Goal: Task Accomplishment & Management: Manage account settings

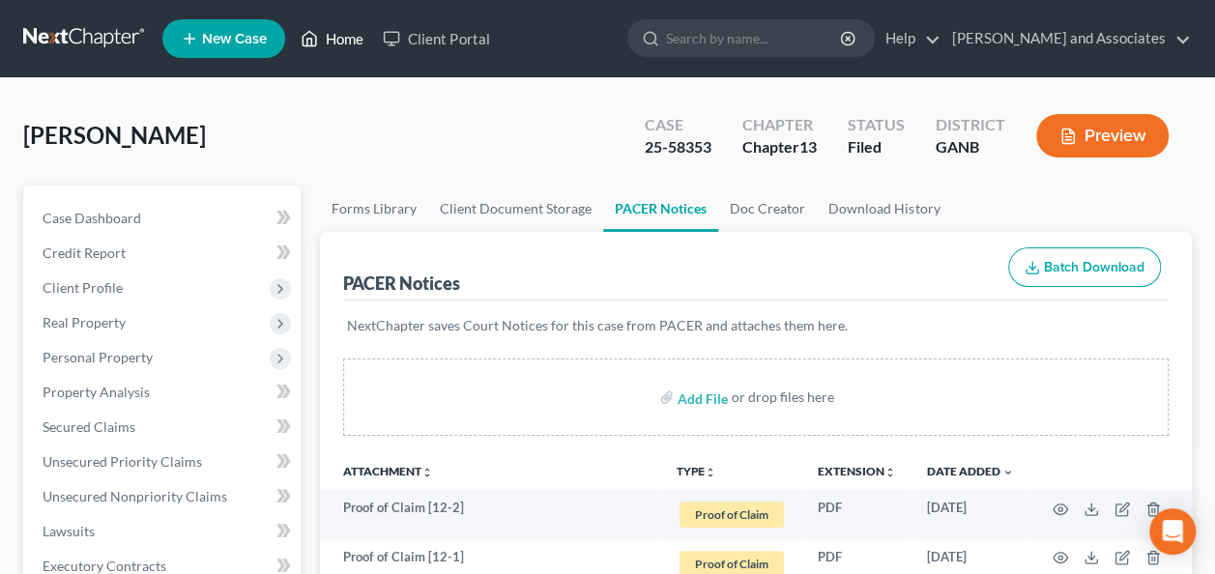
click at [349, 37] on link "Home" at bounding box center [332, 38] width 82 height 35
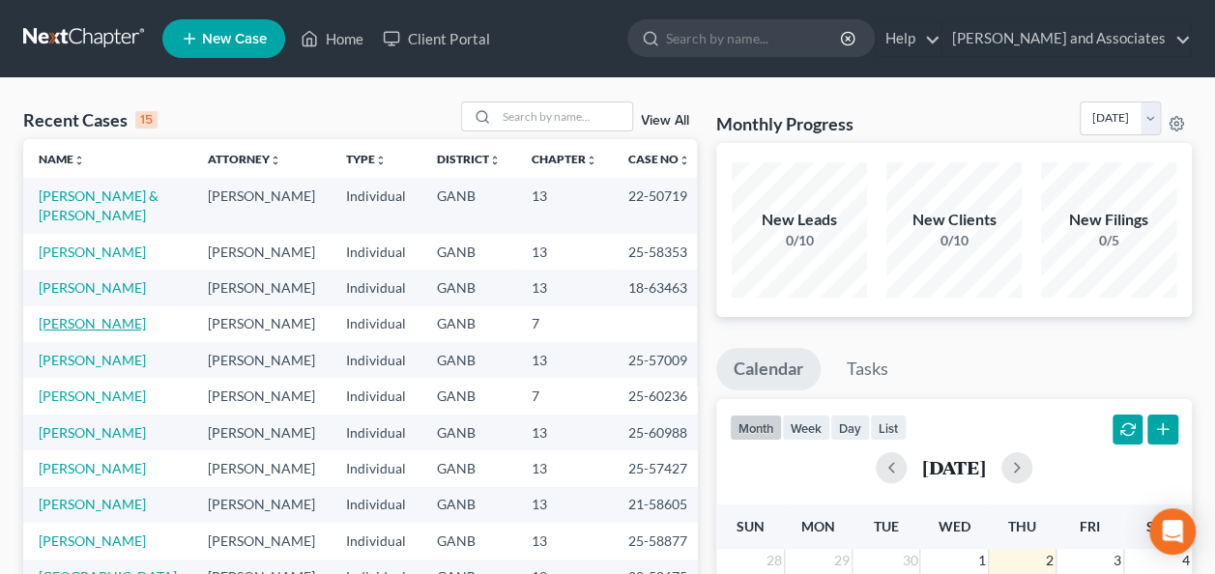
click at [76, 331] on link "[PERSON_NAME]" at bounding box center [92, 323] width 107 height 16
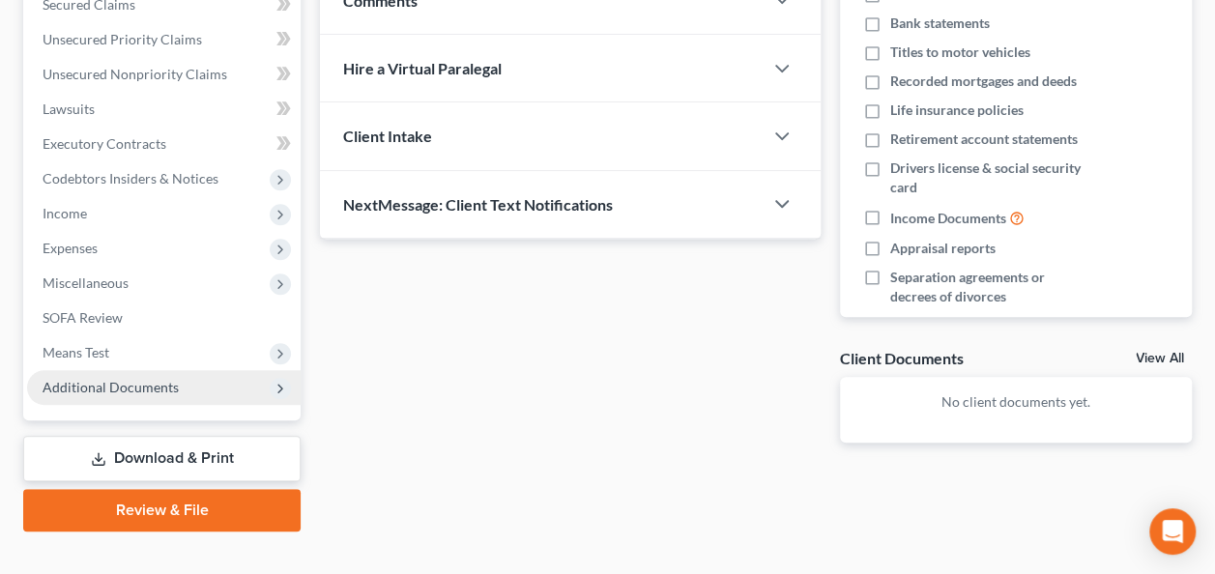
scroll to position [450, 0]
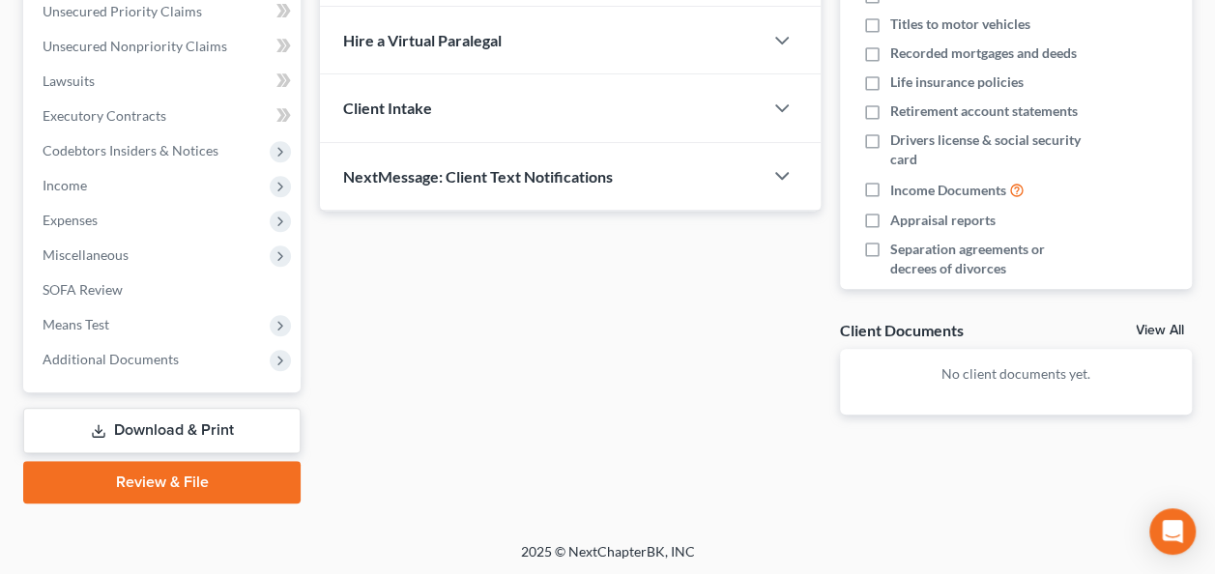
click at [185, 418] on link "Download & Print" at bounding box center [161, 430] width 277 height 45
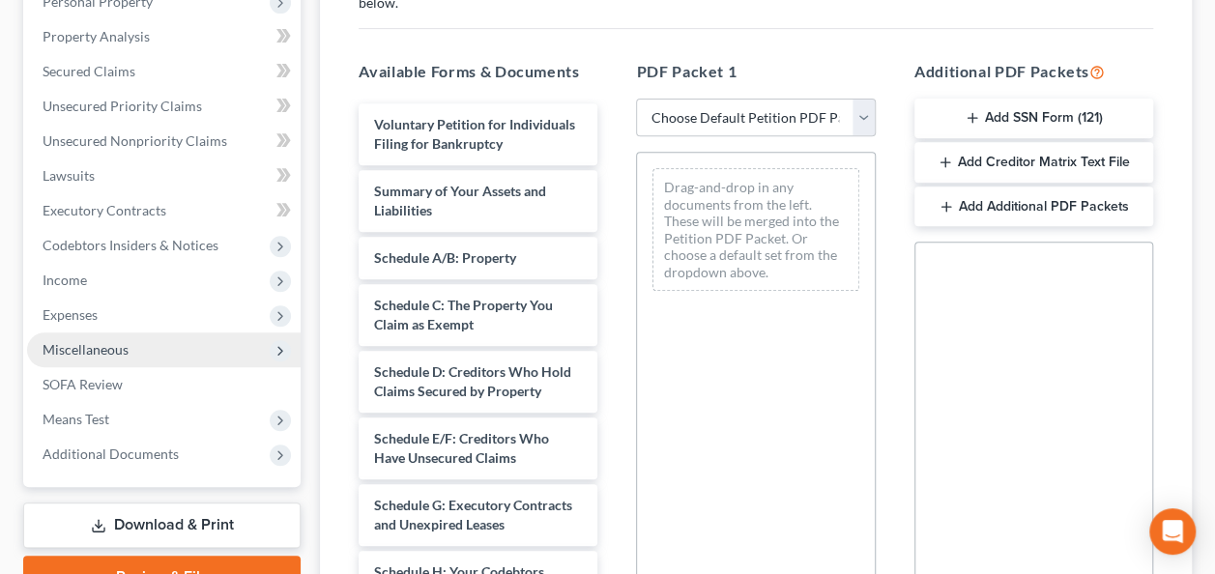
scroll to position [387, 0]
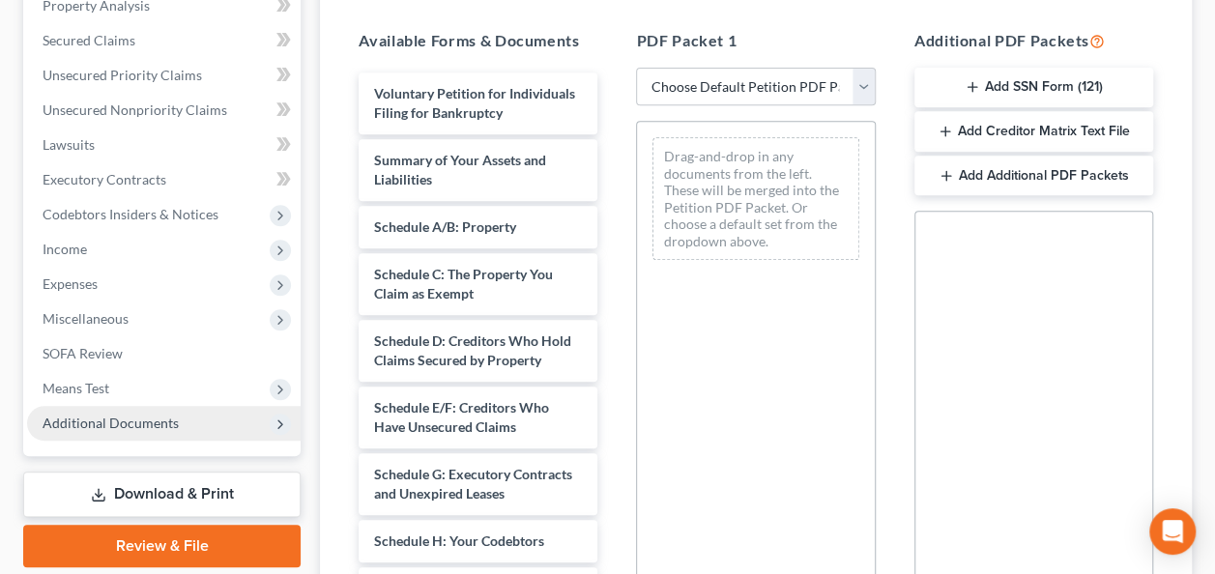
click at [144, 423] on span "Additional Documents" at bounding box center [111, 423] width 136 height 16
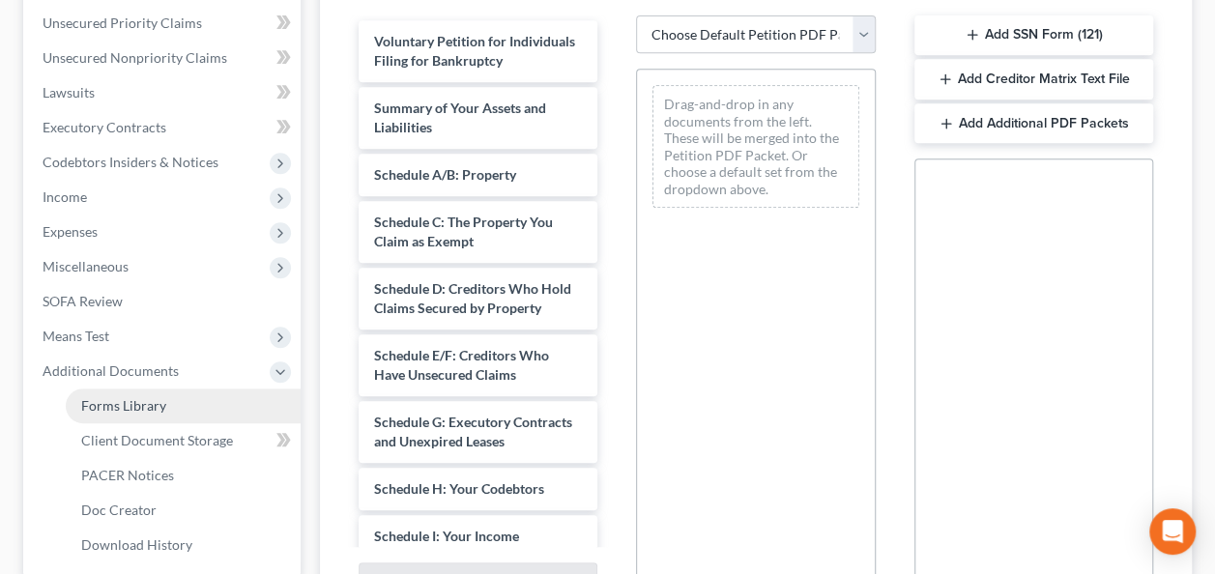
scroll to position [483, 0]
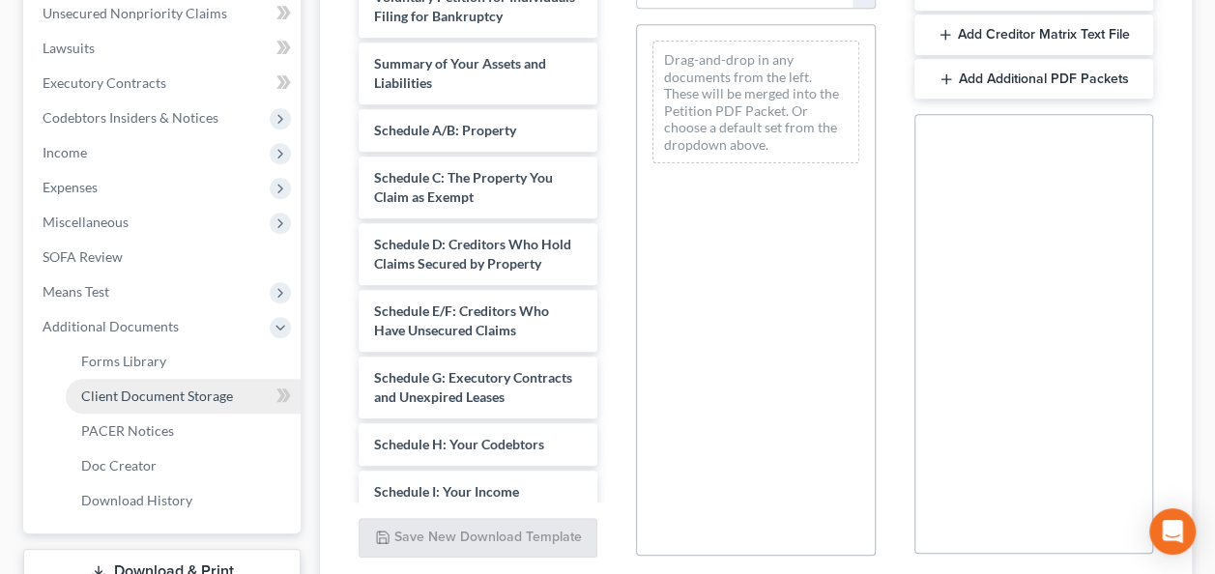
click at [157, 394] on span "Client Document Storage" at bounding box center [157, 396] width 152 height 16
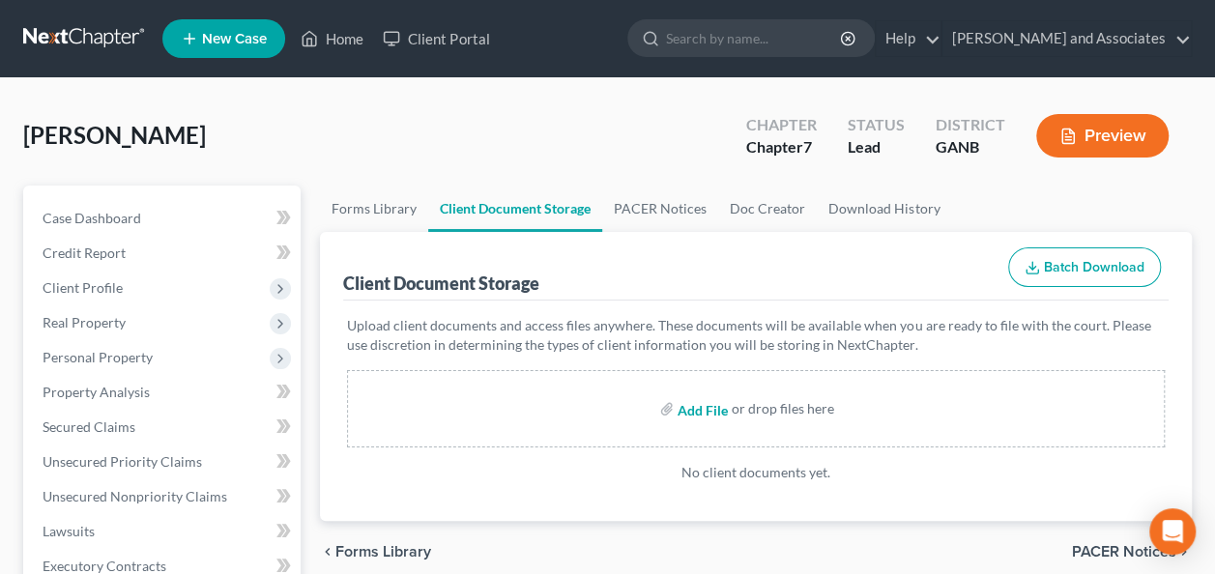
click at [707, 403] on input "file" at bounding box center [700, 408] width 46 height 35
type input "C:\fakepath\Certificate of Credit Counseling.pdf"
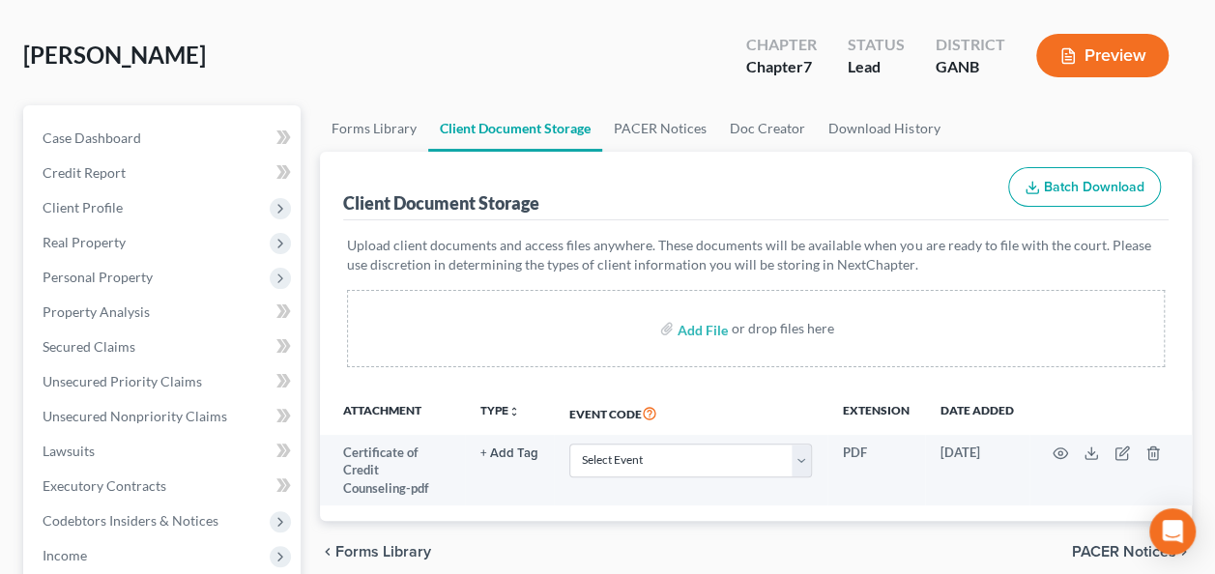
scroll to position [193, 0]
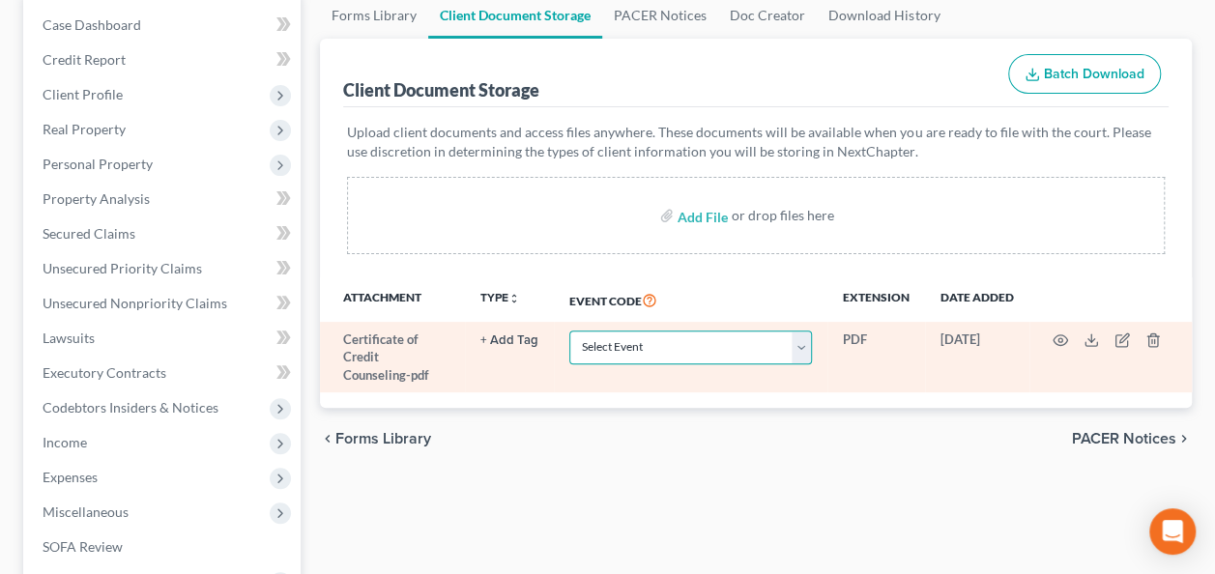
click at [804, 346] on select "Select Event 01 - Chapter 13 Plan - Initial Plan 02-Application to Pay Filing F…" at bounding box center [690, 347] width 243 height 34
select select "5"
click at [569, 330] on select "Select Event 01 - Chapter 13 Plan - Initial Plan 02-Application to Pay Filing F…" at bounding box center [690, 347] width 243 height 34
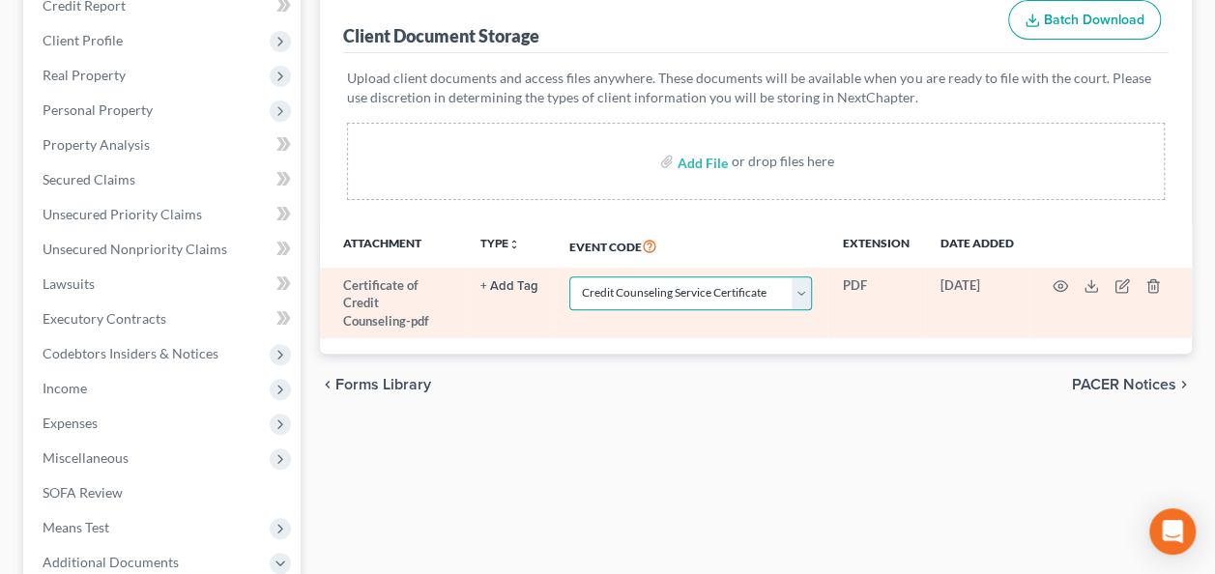
scroll to position [290, 0]
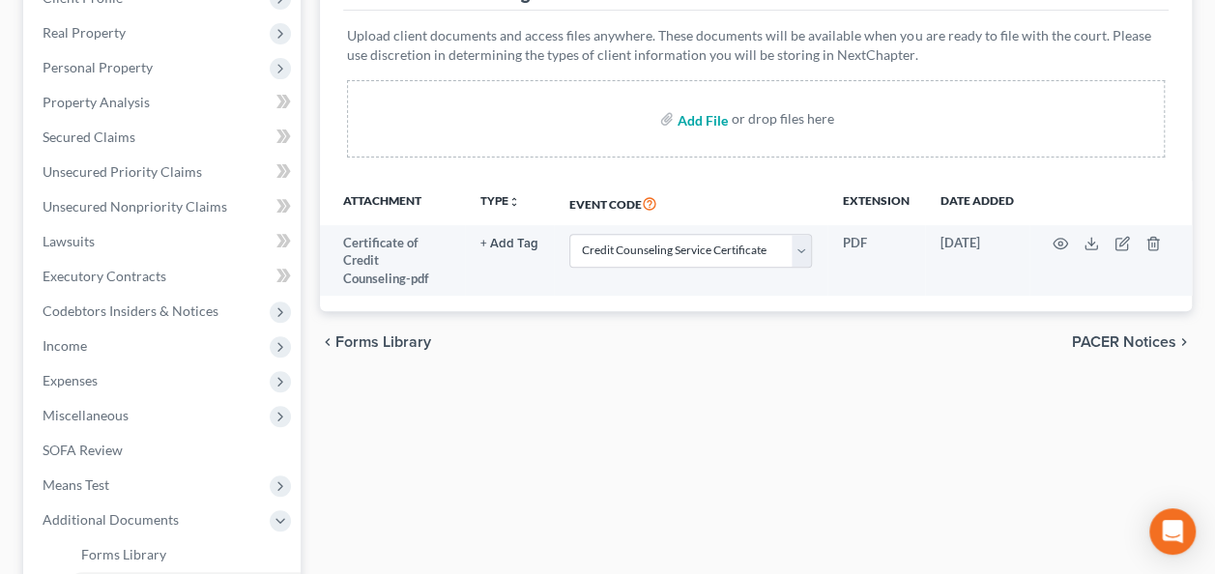
click at [704, 114] on input "file" at bounding box center [700, 118] width 46 height 35
type input "C:\fakepath\Pay Advices.pdf"
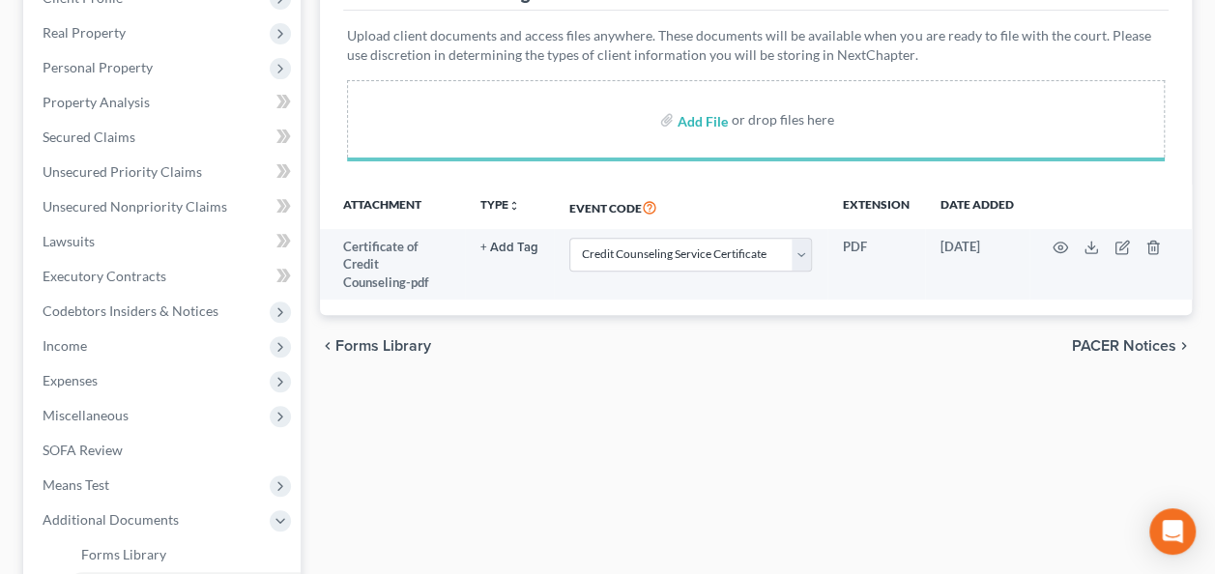
select select "5"
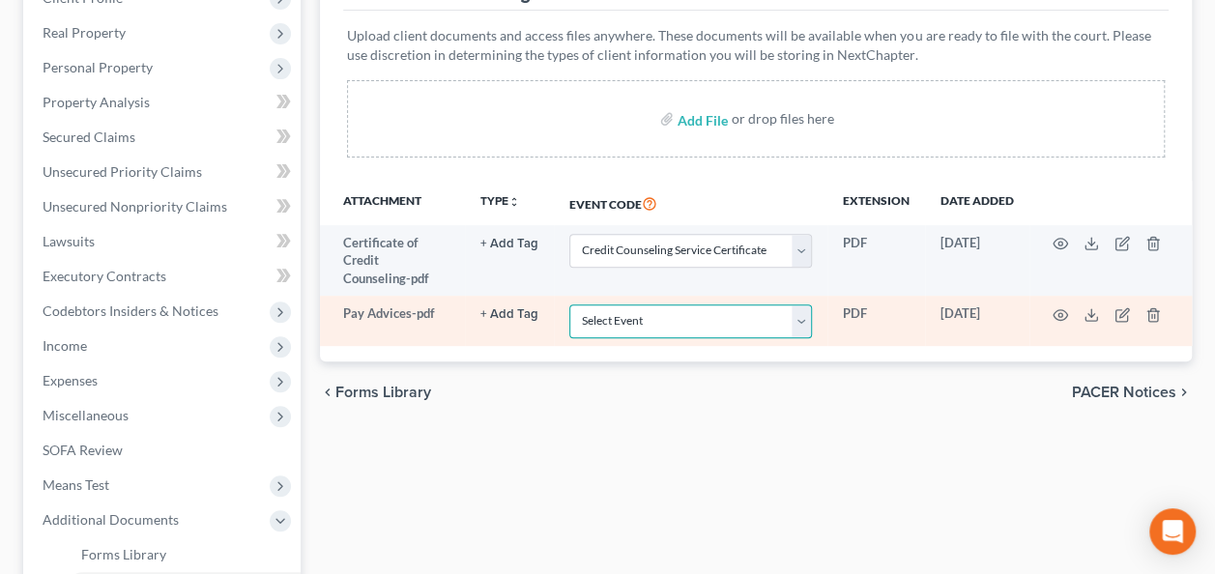
click at [801, 319] on select "Select Event 01 - Chapter 13 Plan - Initial Plan 02-Application to Pay Filing F…" at bounding box center [690, 321] width 243 height 34
select select "35"
click at [569, 304] on select "Select Event 01 - Chapter 13 Plan - Initial Plan 02-Application to Pay Filing F…" at bounding box center [690, 321] width 243 height 34
click at [1091, 313] on line at bounding box center [1091, 313] width 0 height 8
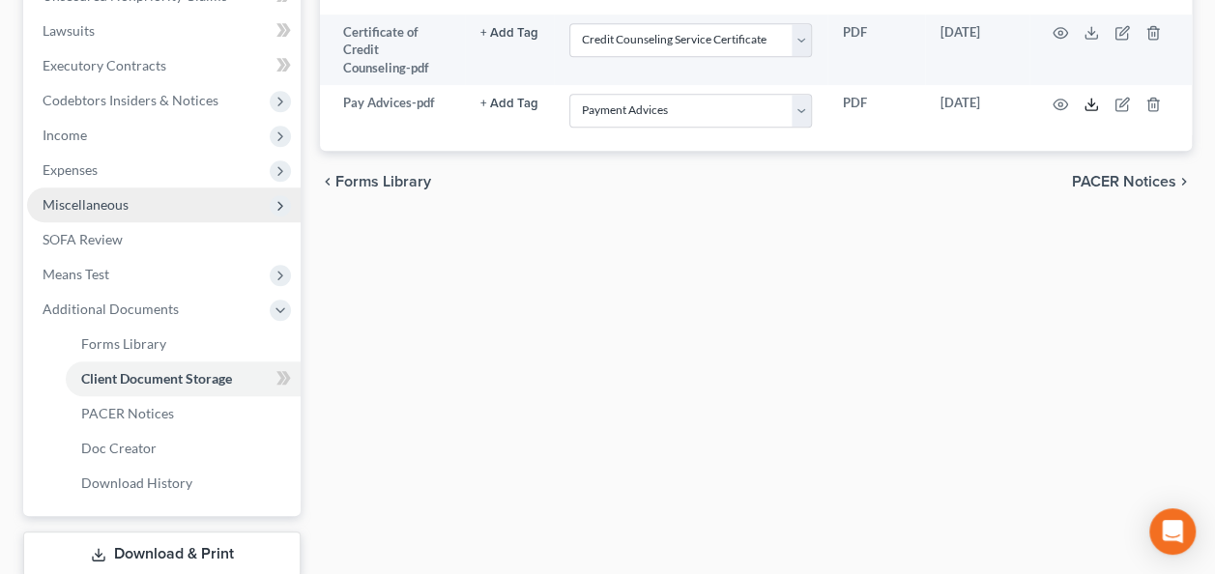
scroll to position [624, 0]
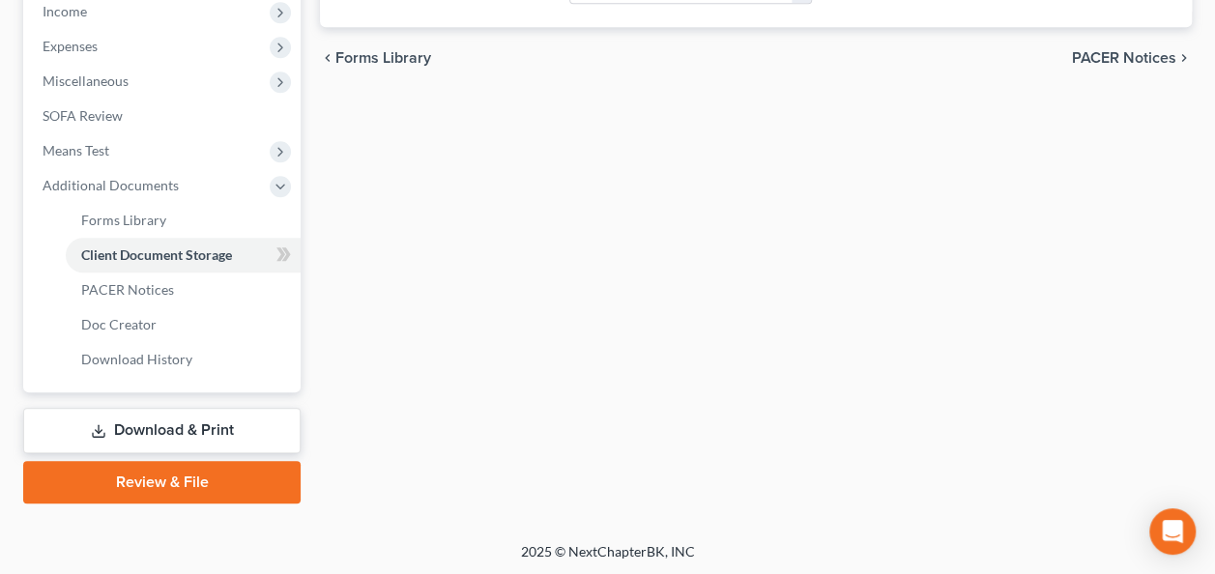
click at [186, 423] on link "Download & Print" at bounding box center [161, 430] width 277 height 45
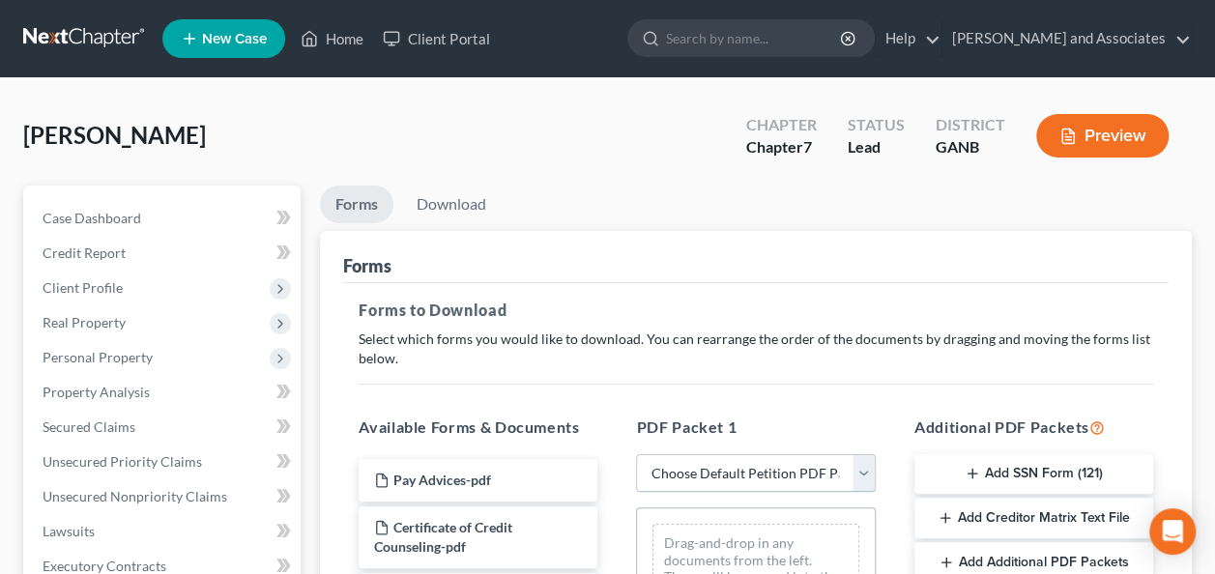
click at [858, 470] on select "Choose Default Petition PDF Packet Complete Bankruptcy Petition (all forms and …" at bounding box center [755, 473] width 239 height 39
select select "4"
click at [636, 454] on select "Choose Default Petition PDF Packet Complete Bankruptcy Petition (all forms and …" at bounding box center [755, 473] width 239 height 39
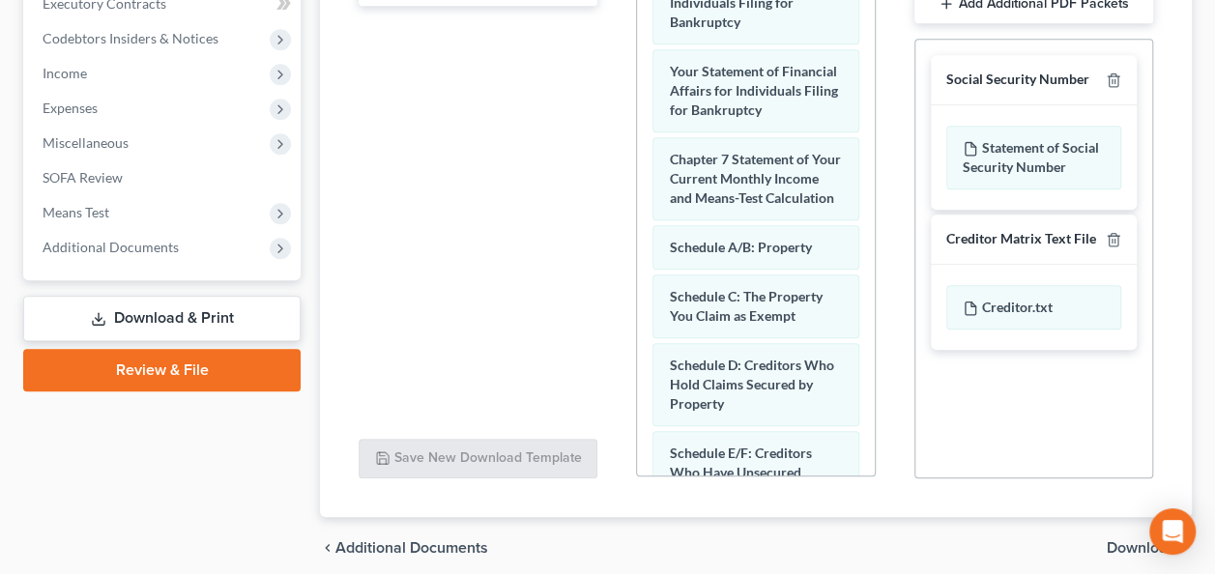
scroll to position [580, 0]
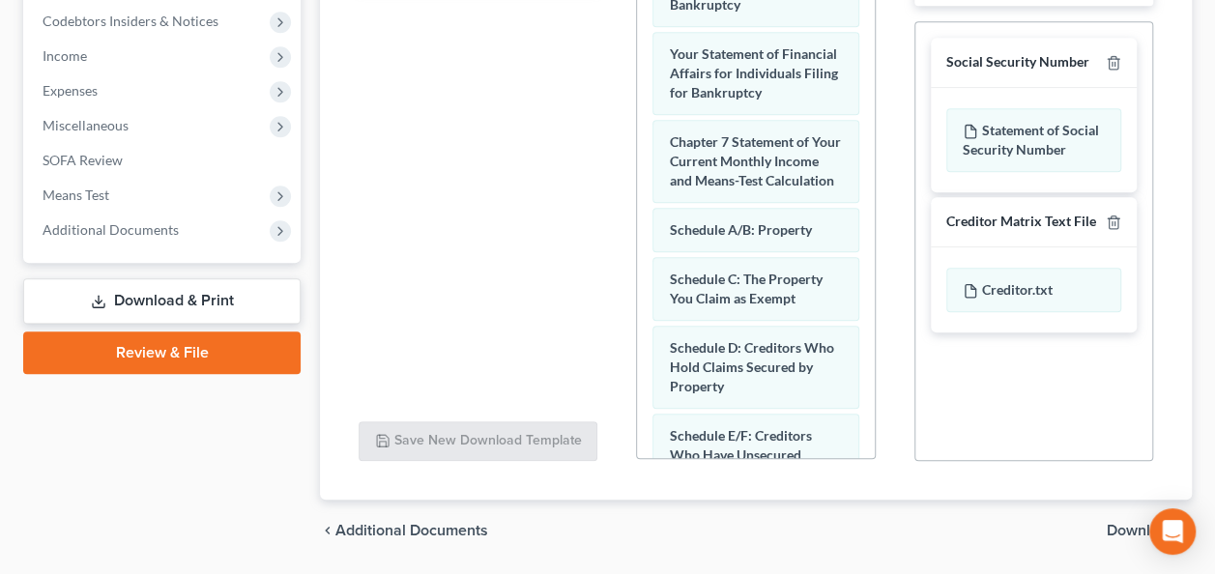
click at [1131, 528] on span "Download" at bounding box center [1141, 530] width 70 height 15
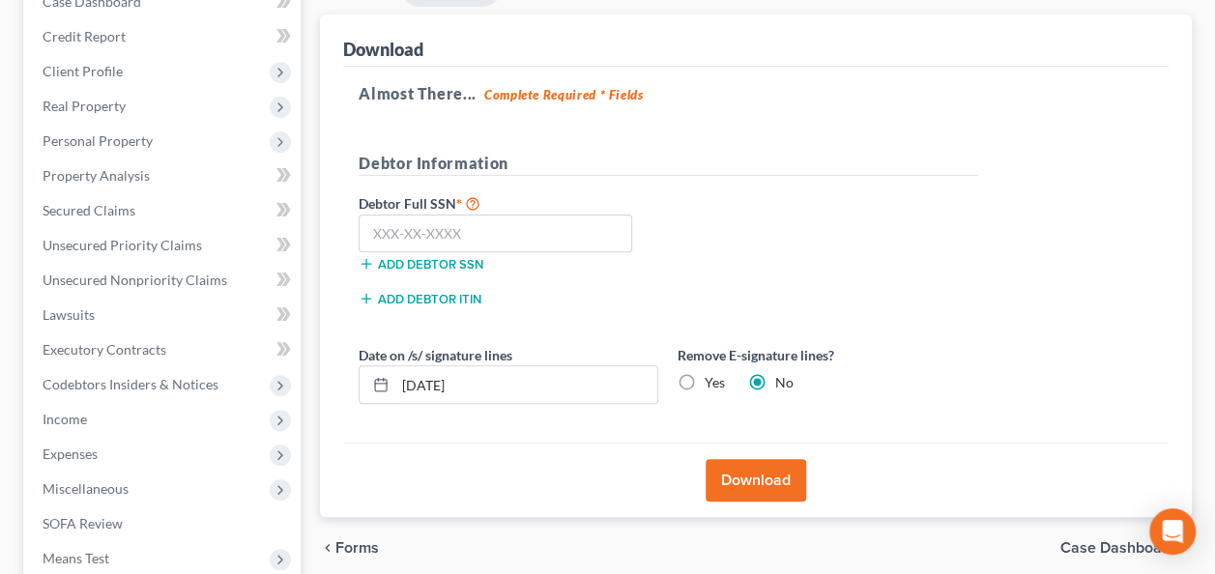
scroll to position [64, 0]
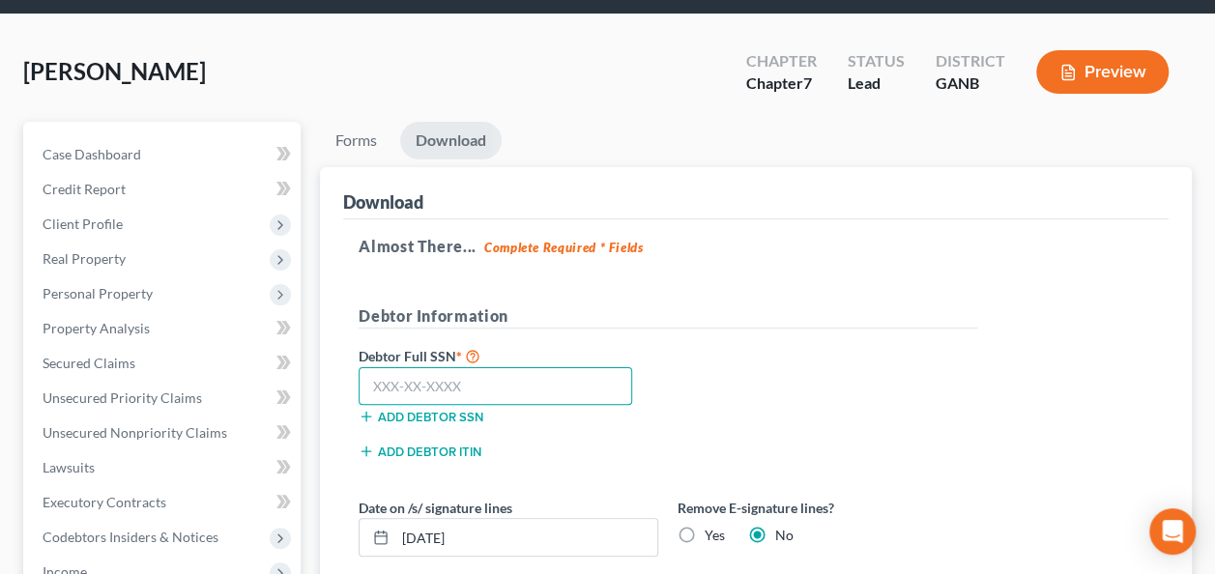
click at [505, 374] on input "text" at bounding box center [495, 386] width 273 height 39
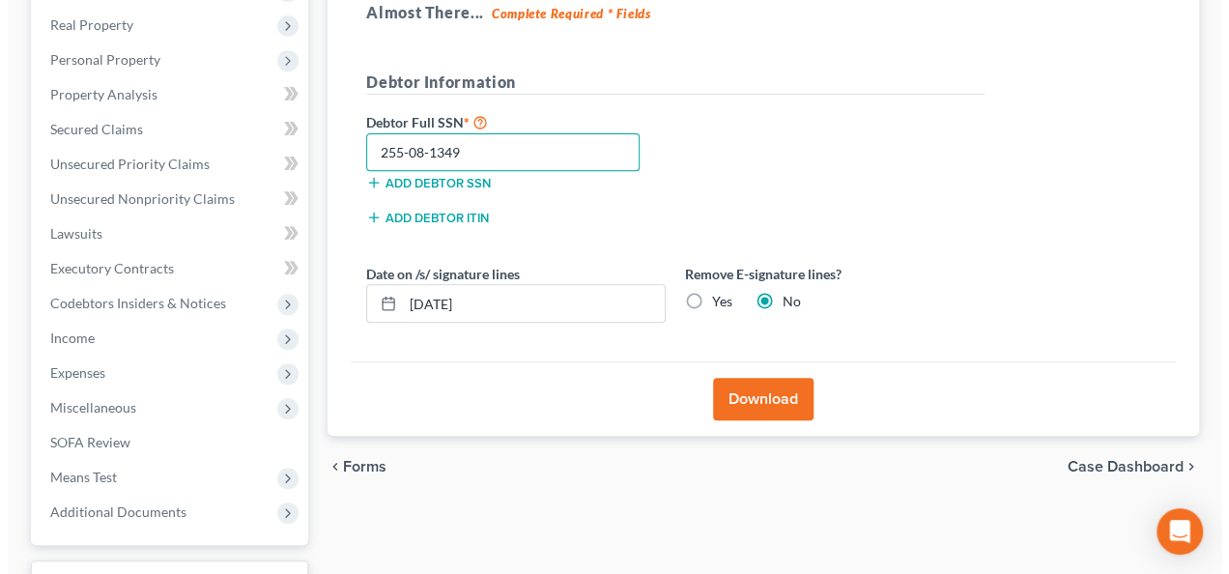
scroll to position [354, 0]
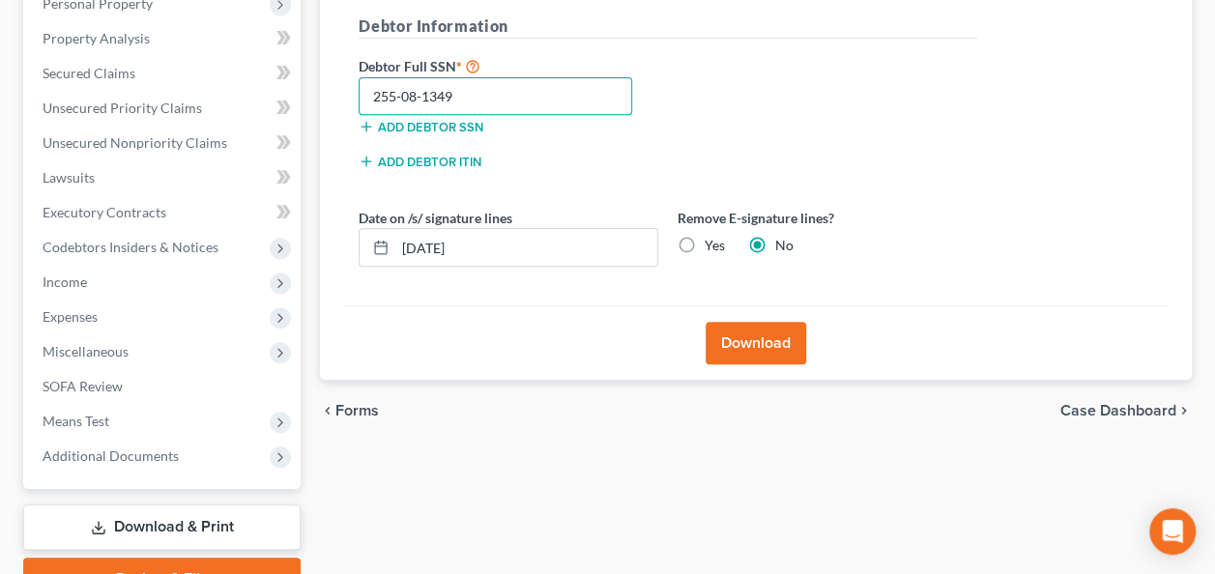
type input "255-08-1349"
click at [773, 335] on button "Download" at bounding box center [755, 343] width 100 height 43
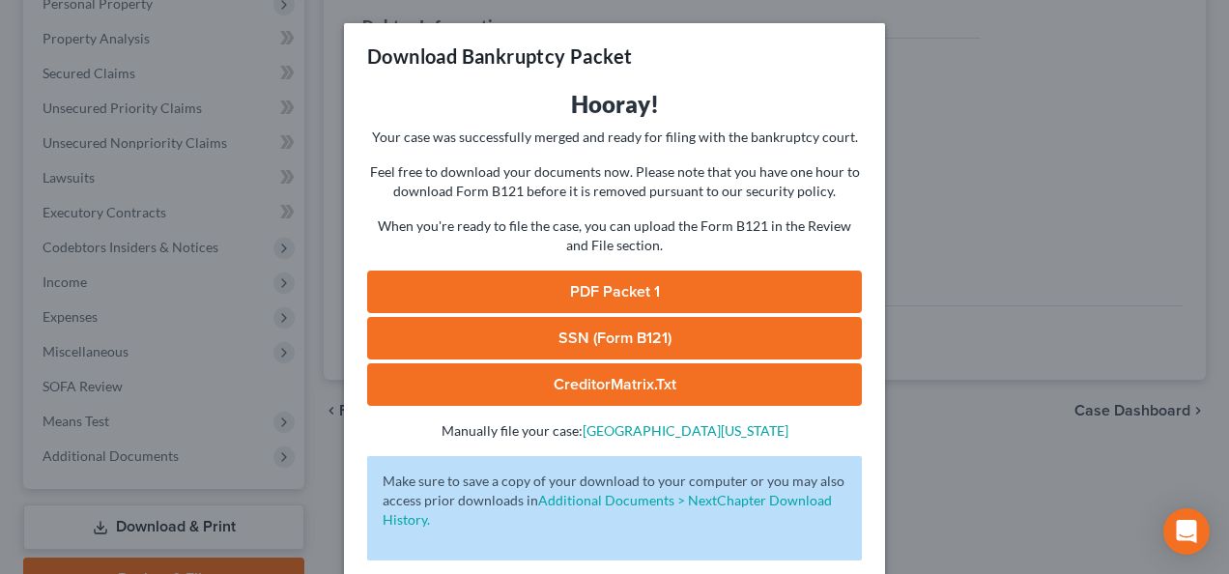
click at [610, 334] on link "SSN (Form B121)" at bounding box center [614, 338] width 495 height 43
click at [609, 291] on link "PDF Packet 1" at bounding box center [614, 292] width 495 height 43
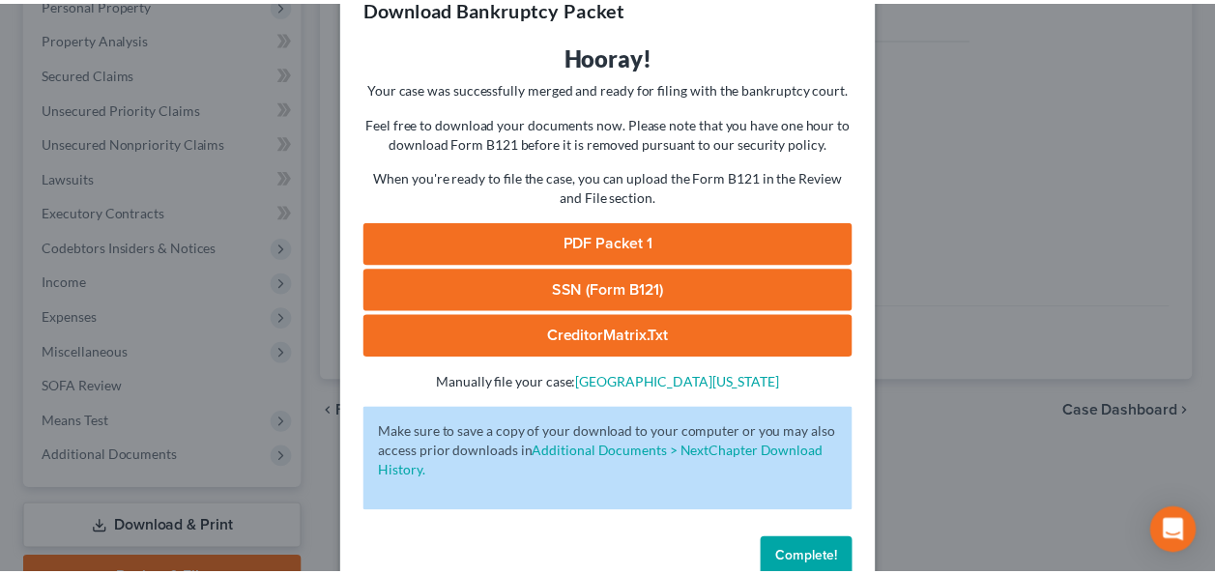
scroll to position [90, 0]
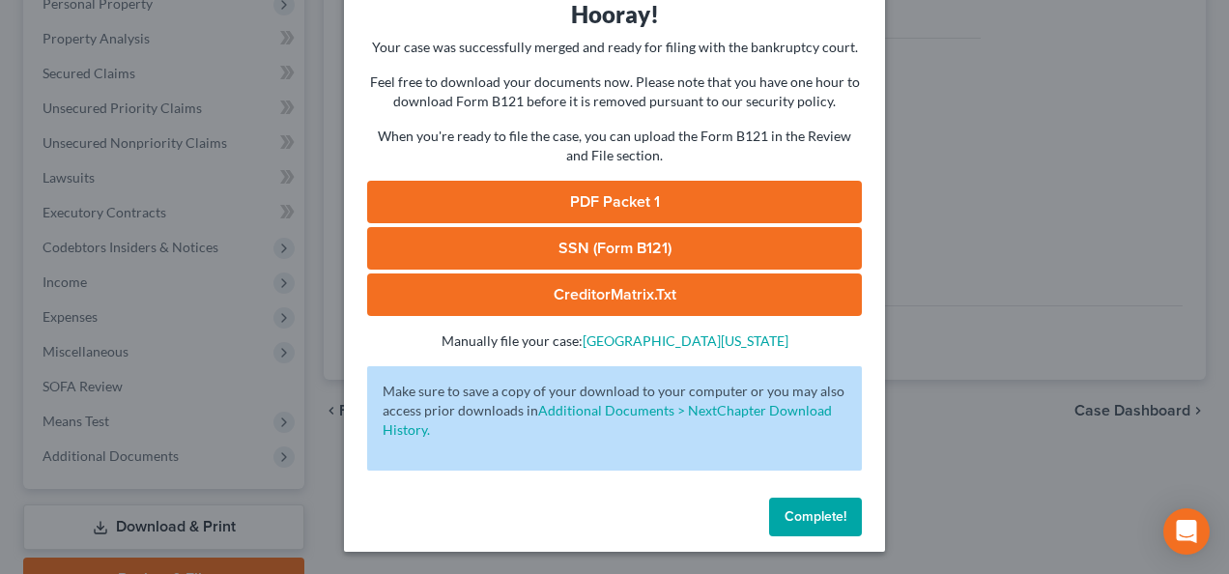
click at [819, 509] on span "Complete!" at bounding box center [816, 516] width 62 height 16
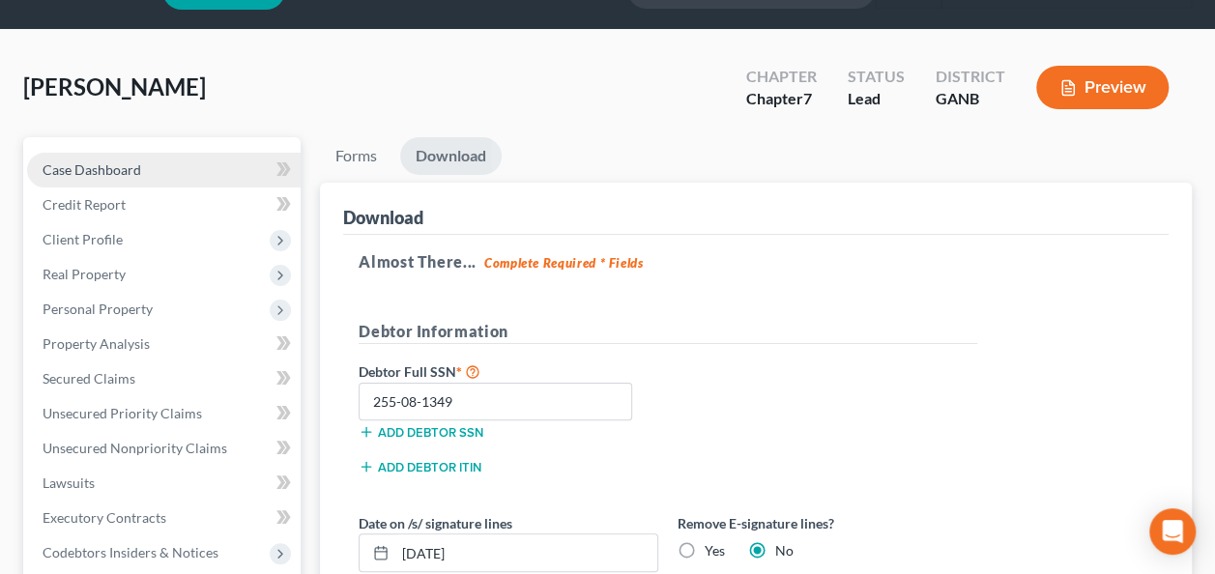
scroll to position [0, 0]
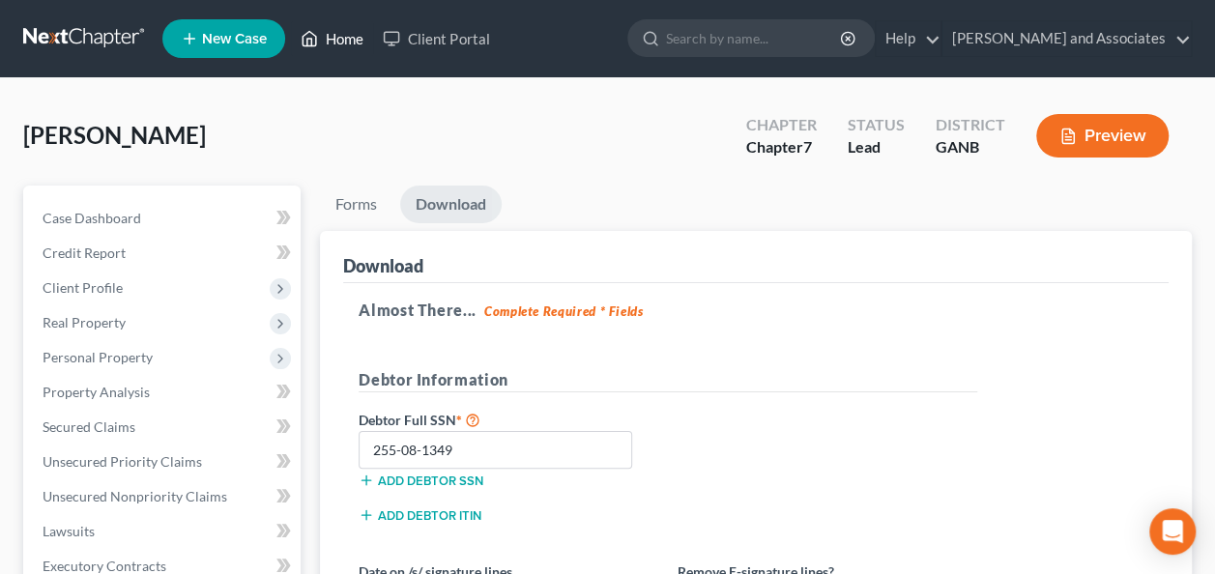
click at [344, 39] on link "Home" at bounding box center [332, 38] width 82 height 35
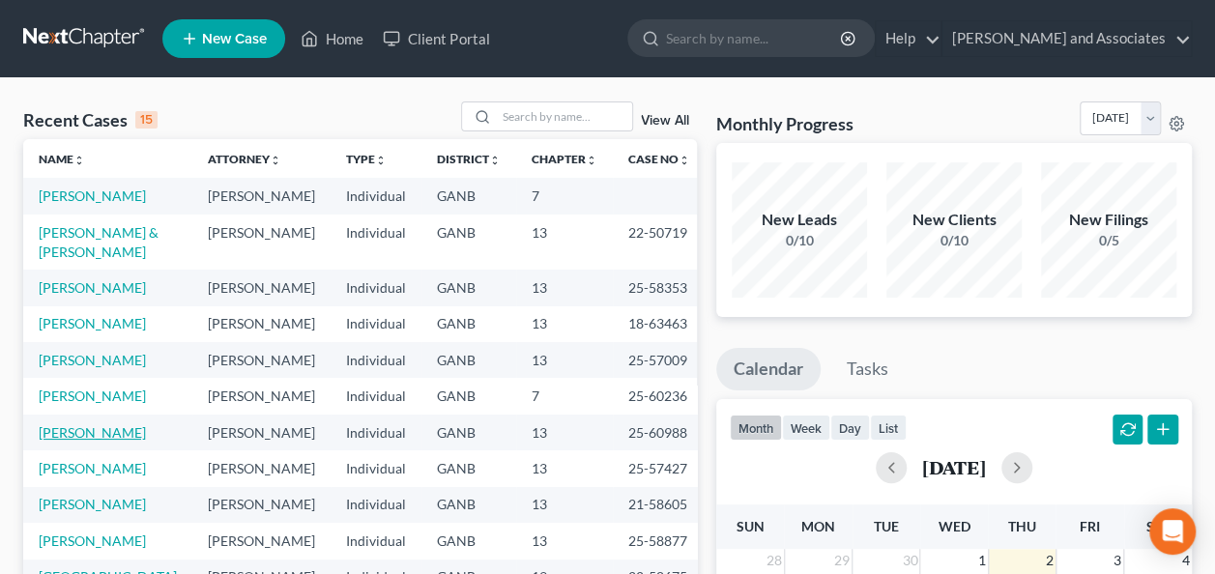
click at [102, 441] on link "[PERSON_NAME]" at bounding box center [92, 432] width 107 height 16
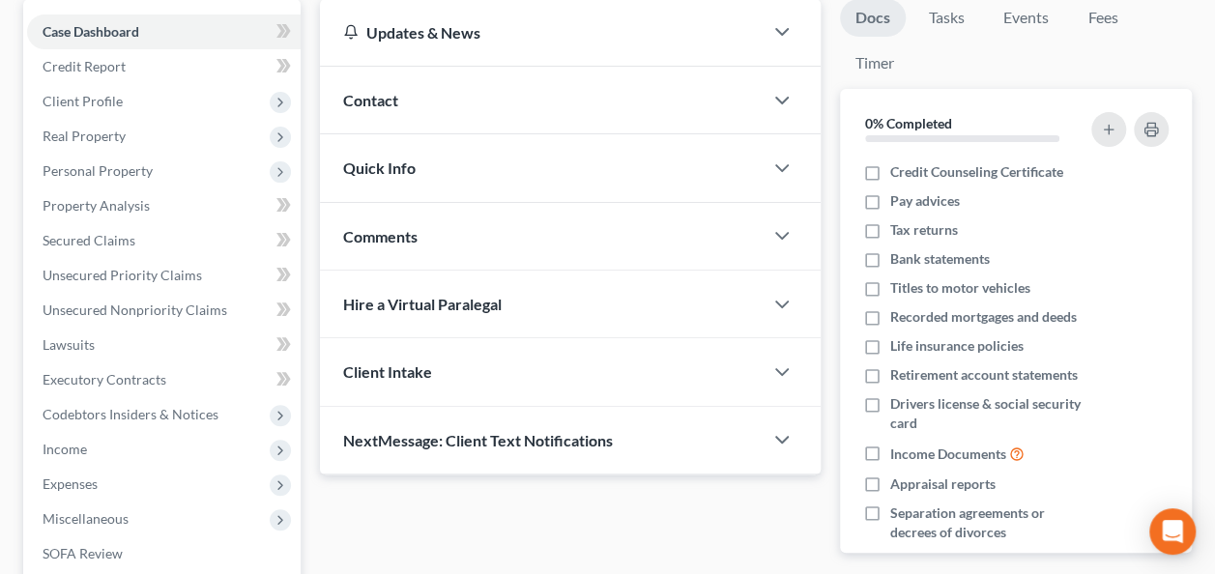
scroll to position [483, 0]
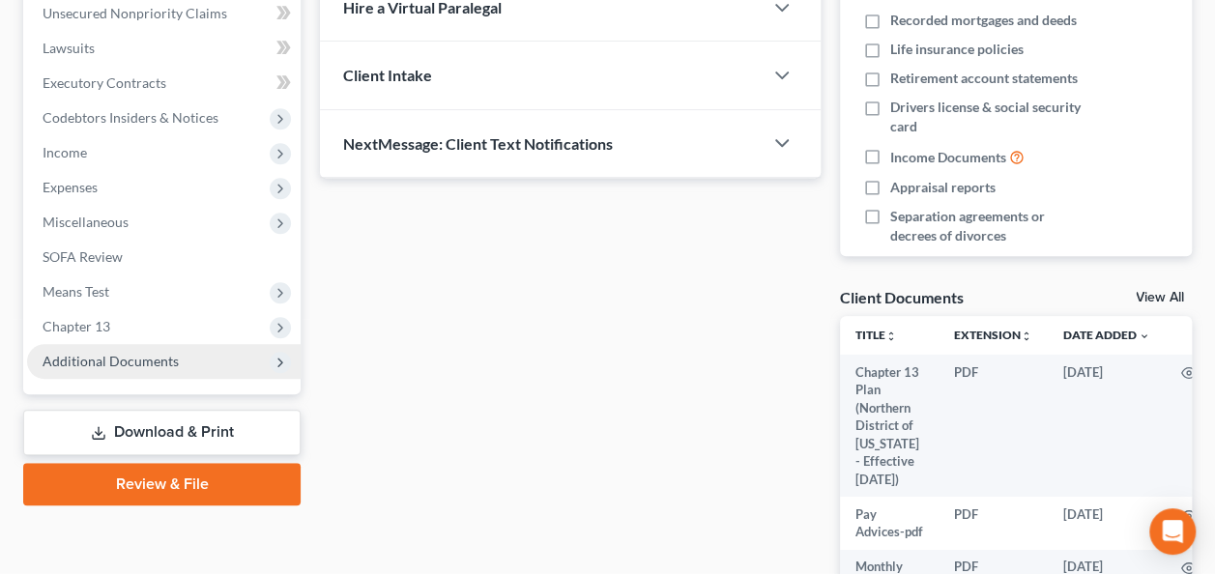
click at [91, 359] on span "Additional Documents" at bounding box center [111, 361] width 136 height 16
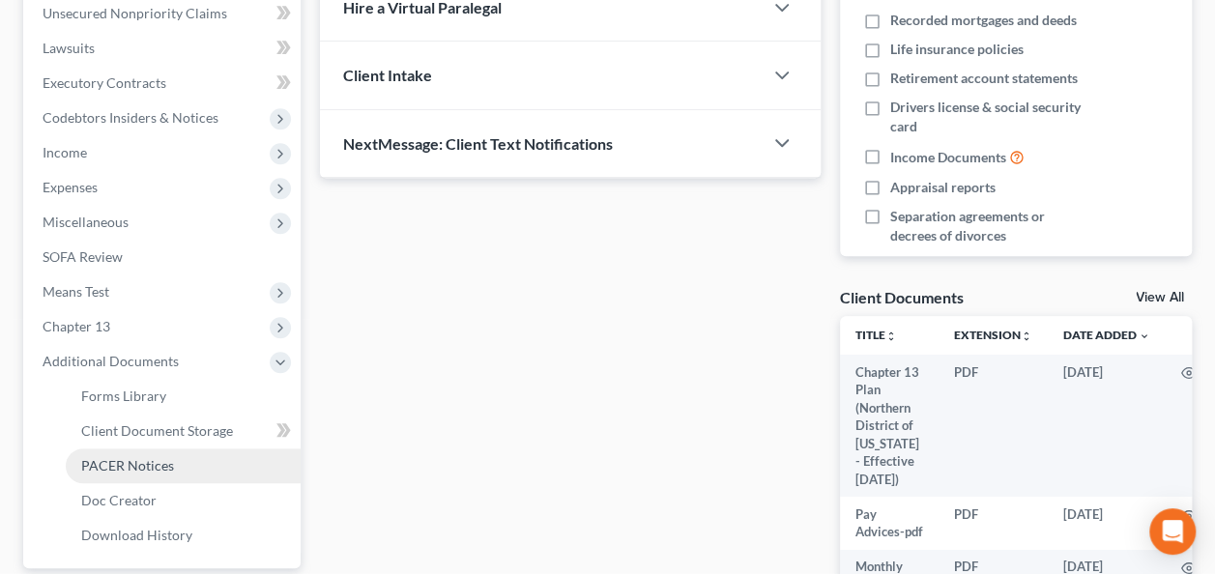
click at [122, 465] on span "PACER Notices" at bounding box center [127, 465] width 93 height 16
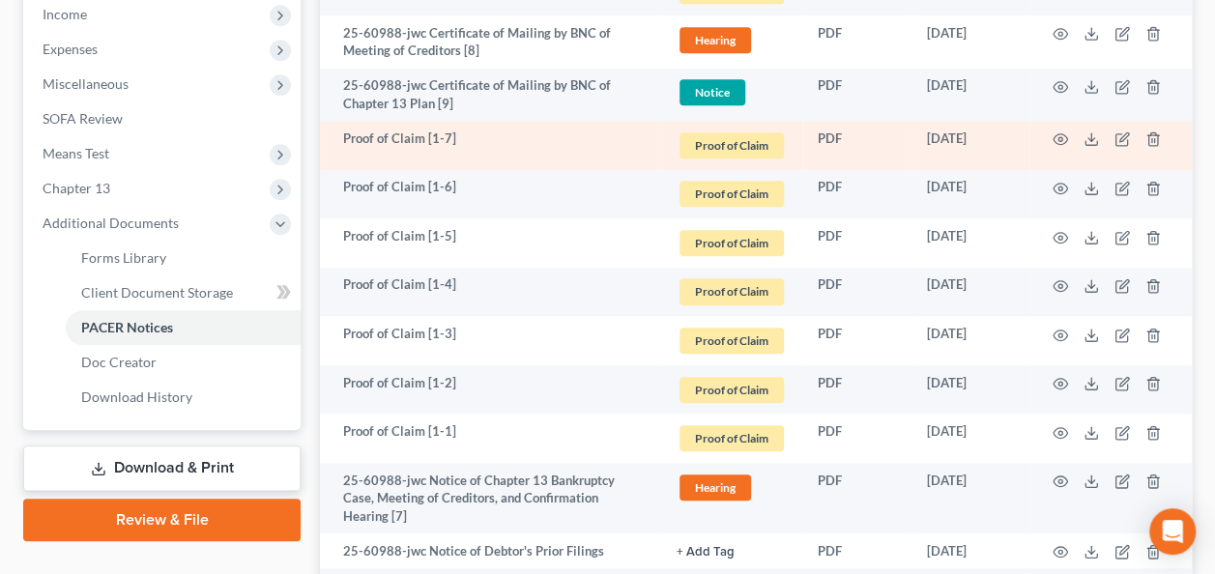
scroll to position [676, 0]
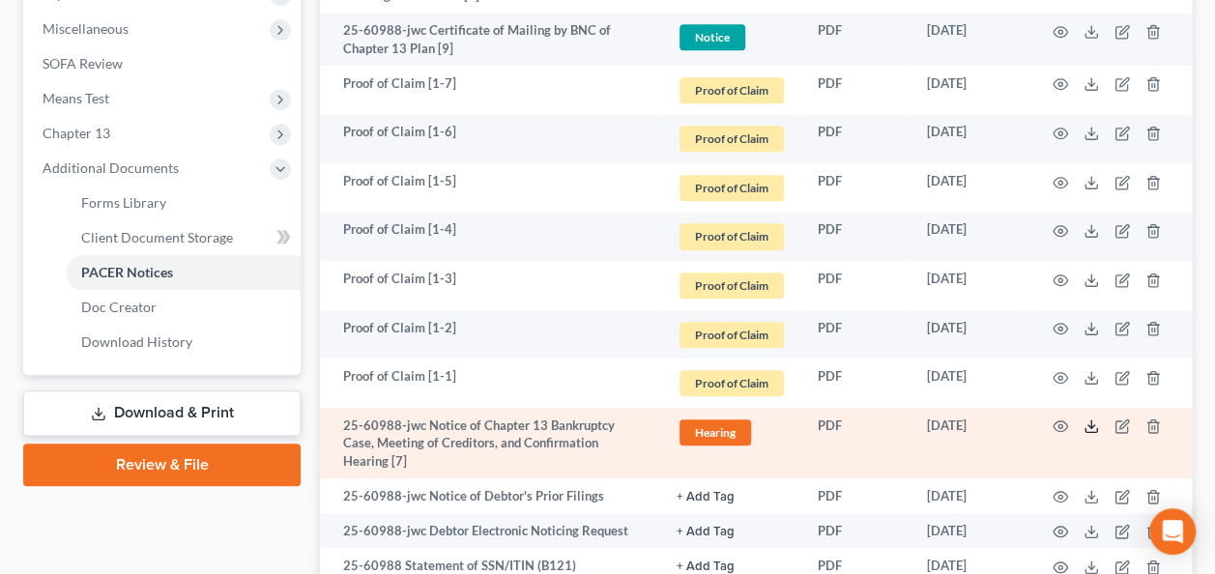
click at [1092, 423] on icon at bounding box center [1090, 425] width 15 height 15
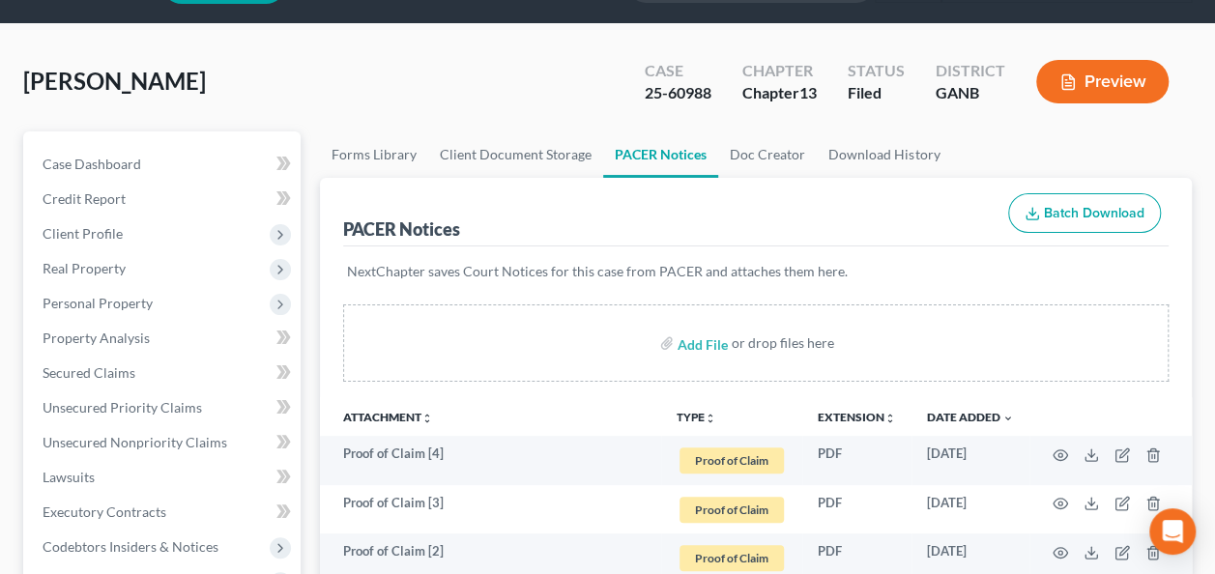
scroll to position [0, 0]
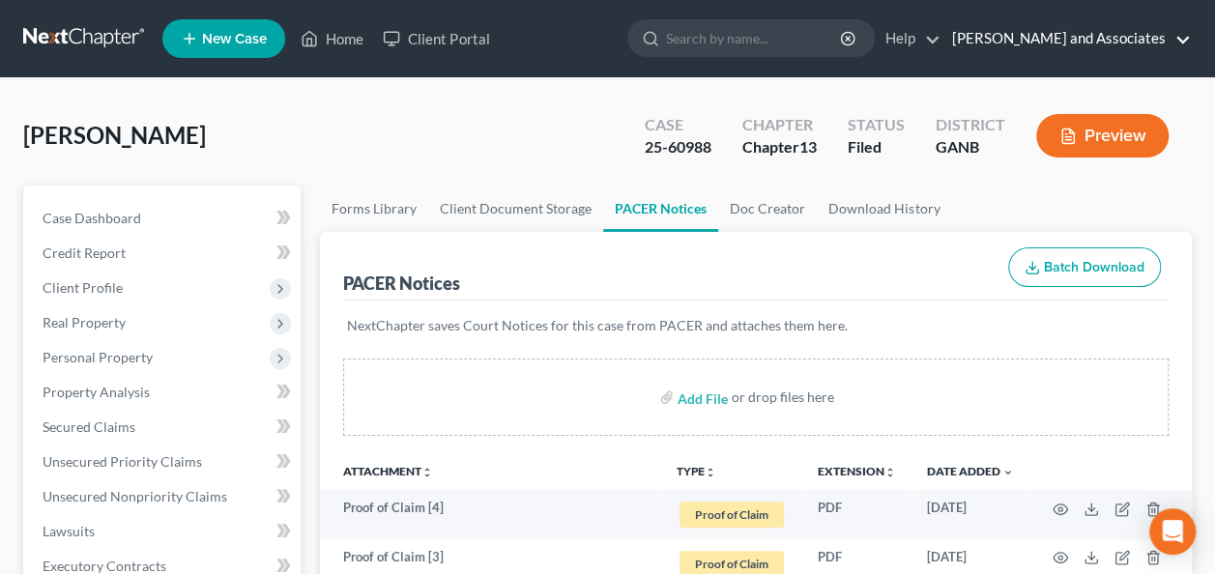
click at [1185, 39] on link "[PERSON_NAME] and Associates" at bounding box center [1066, 38] width 248 height 35
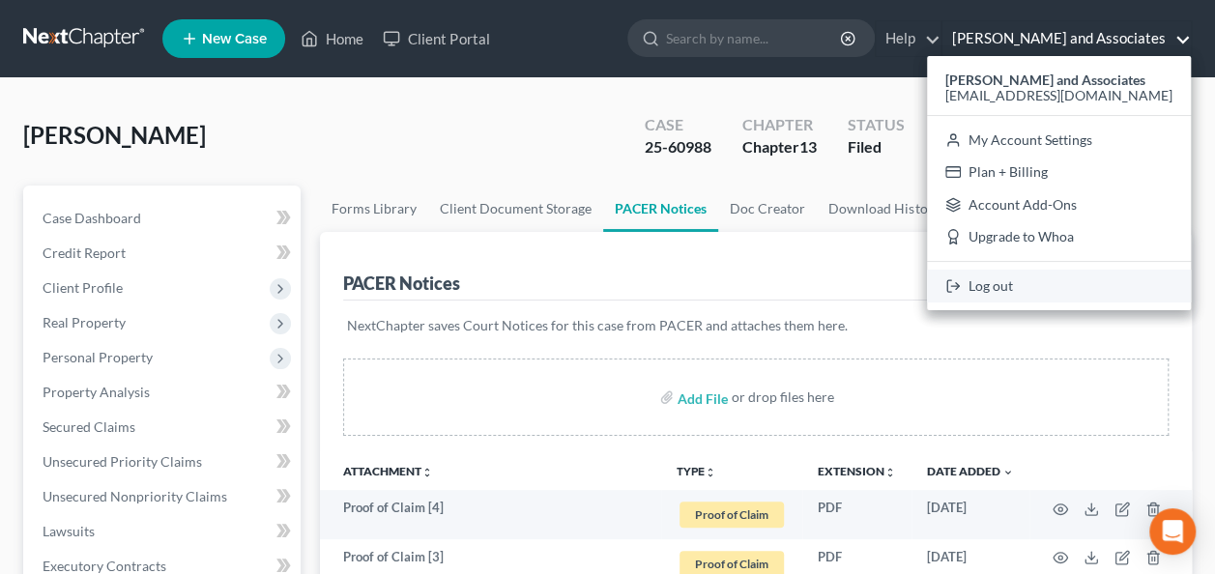
click at [1058, 284] on link "Log out" at bounding box center [1059, 286] width 264 height 33
